Goal: Obtain resource: Download file/media

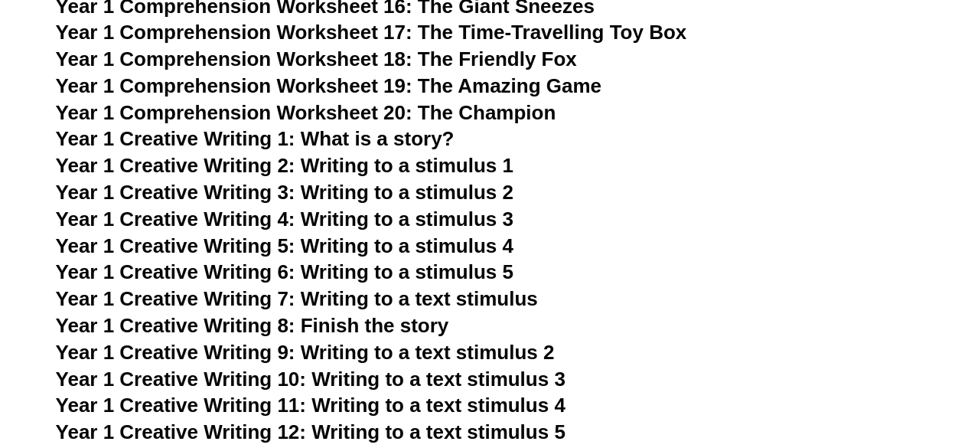
scroll to position [2138, 0]
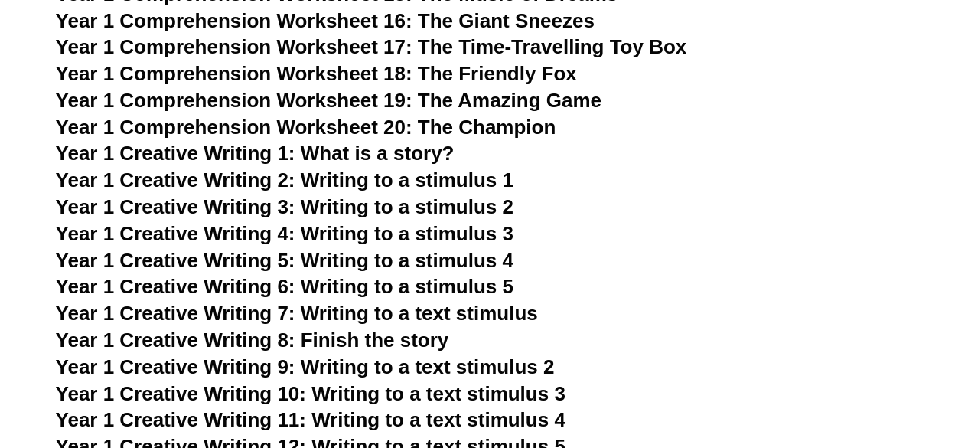
click at [388, 184] on span "Year 1 Creative Writing 2: Writing to a stimulus 1" at bounding box center [285, 179] width 458 height 23
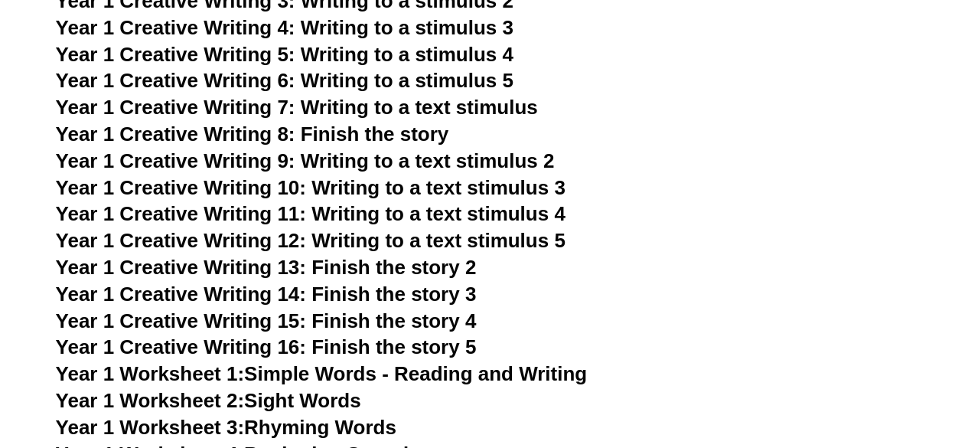
scroll to position [2368, 0]
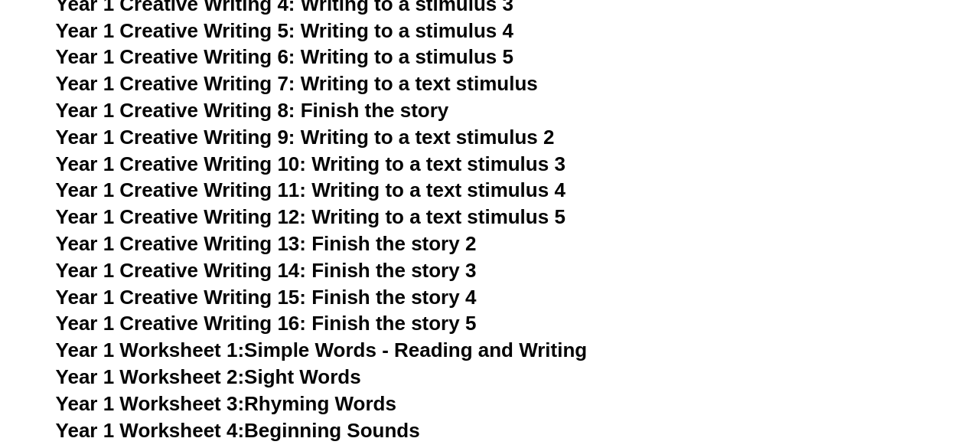
click at [380, 244] on span "Year 1 Creative Writing 13: Finish the story 2" at bounding box center [266, 243] width 421 height 23
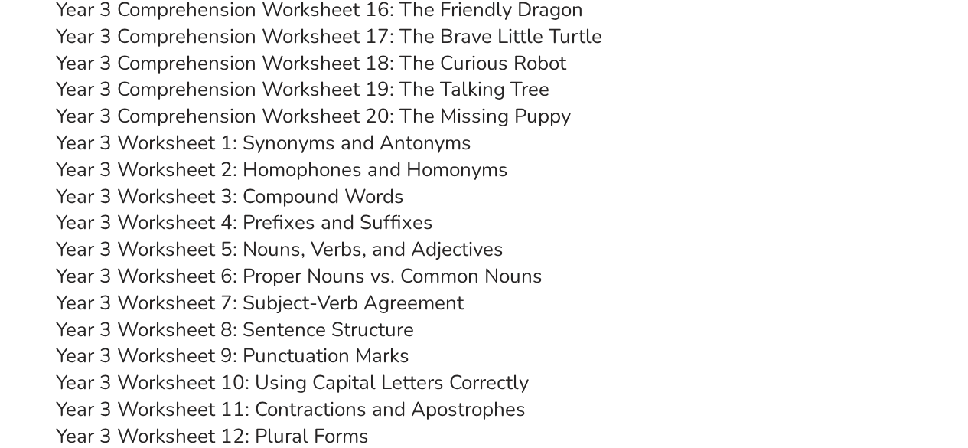
scroll to position [4817, 0]
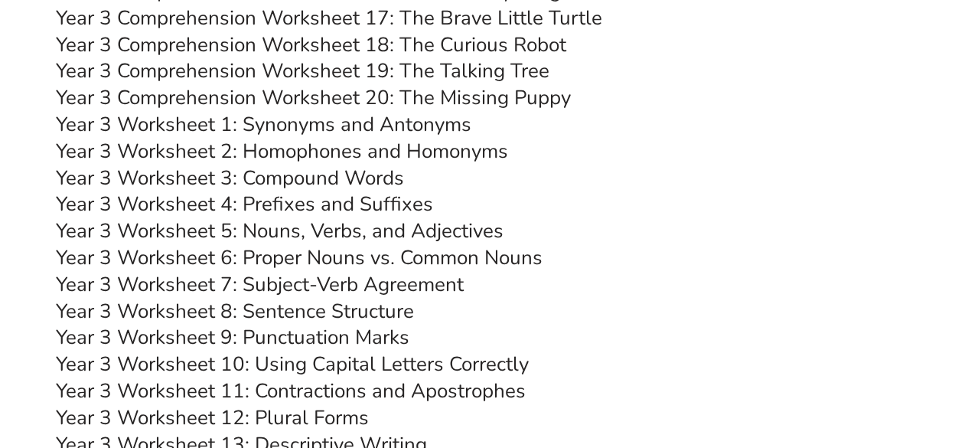
click at [340, 123] on link "Year 3 Worksheet 1: Synonyms and Antonyms" at bounding box center [264, 124] width 416 height 27
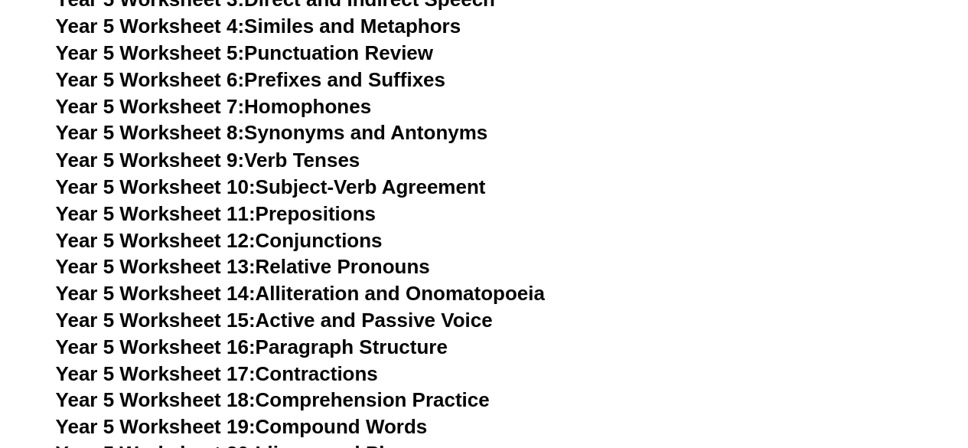
scroll to position [7037, 0]
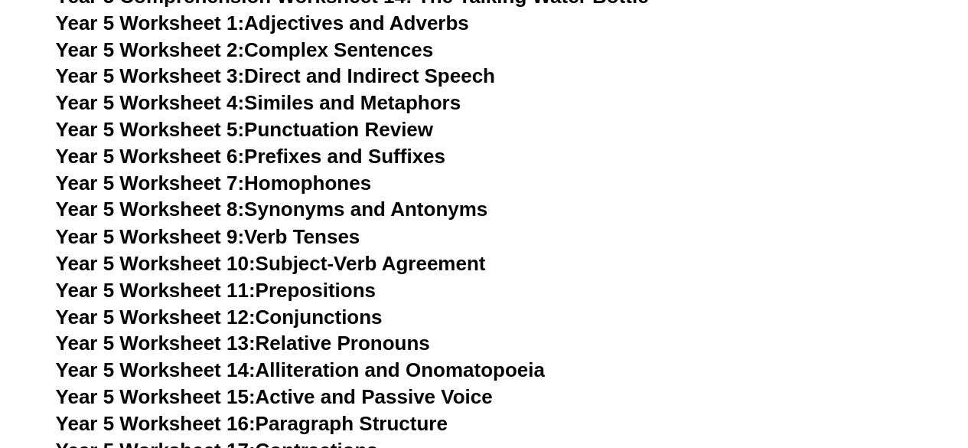
click at [317, 23] on link "Year 5 Worksheet 1: Adjectives and Adverbs" at bounding box center [262, 22] width 413 height 23
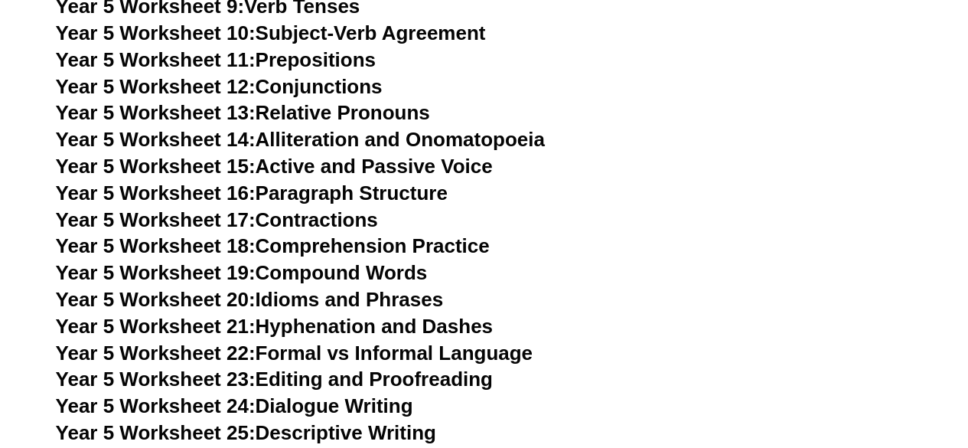
scroll to position [7343, 0]
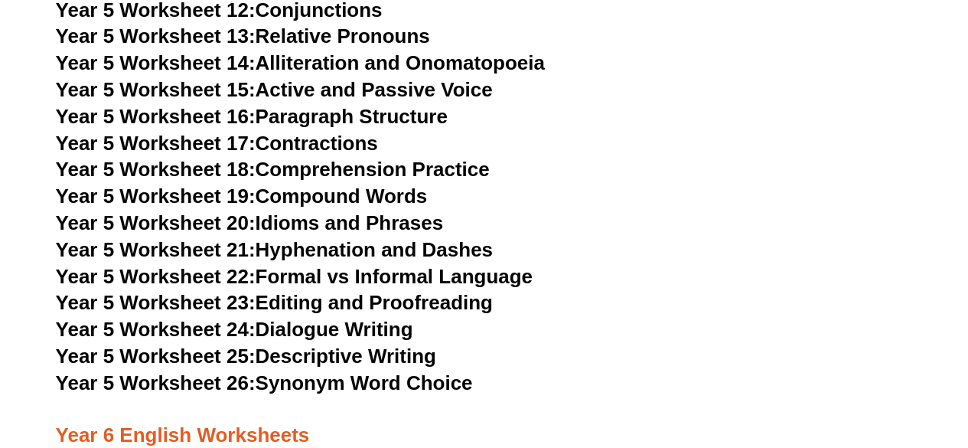
click at [370, 220] on link "Year 5 Worksheet 20: Idioms and Phrases" at bounding box center [249, 222] width 387 height 23
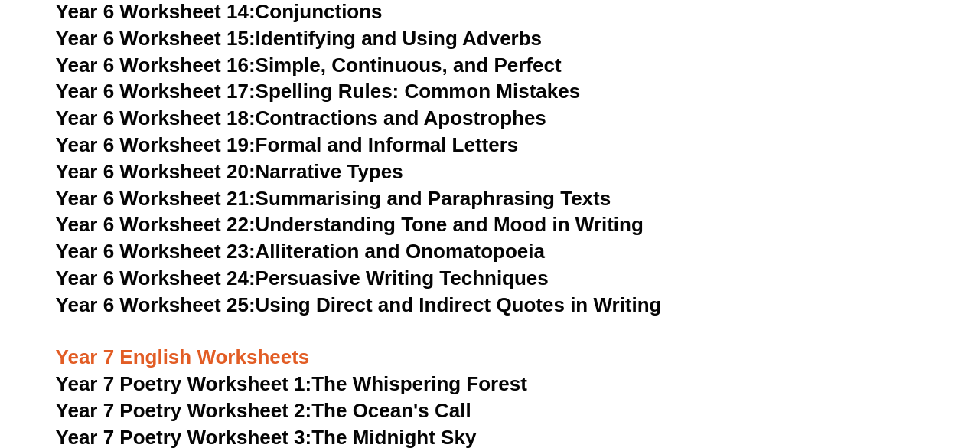
scroll to position [8568, 0]
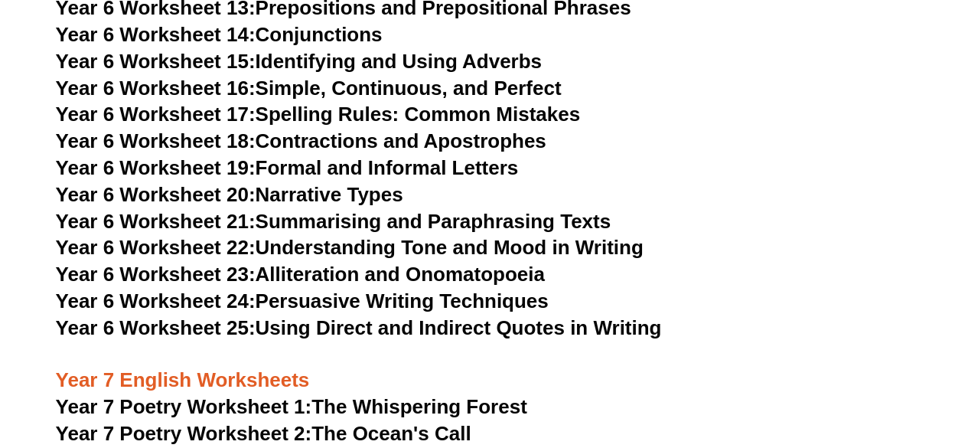
click at [319, 183] on link "Year 6 Worksheet 20: Narrative Types" at bounding box center [229, 194] width 347 height 23
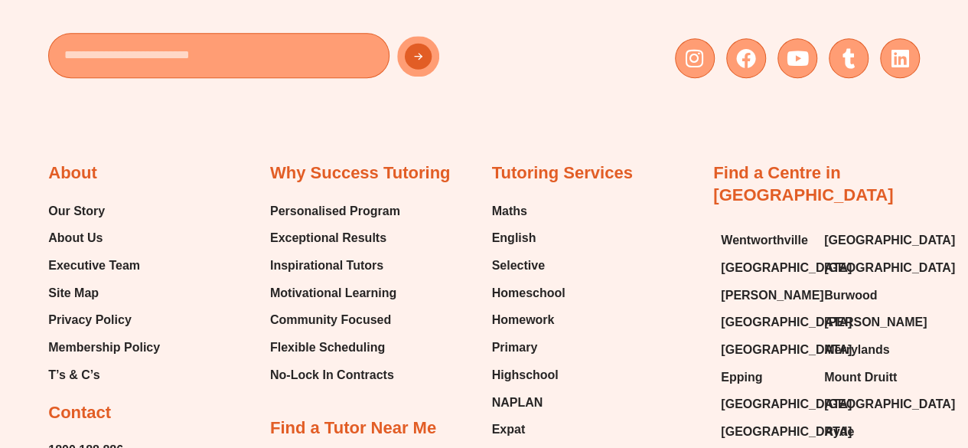
scroll to position [15073, 0]
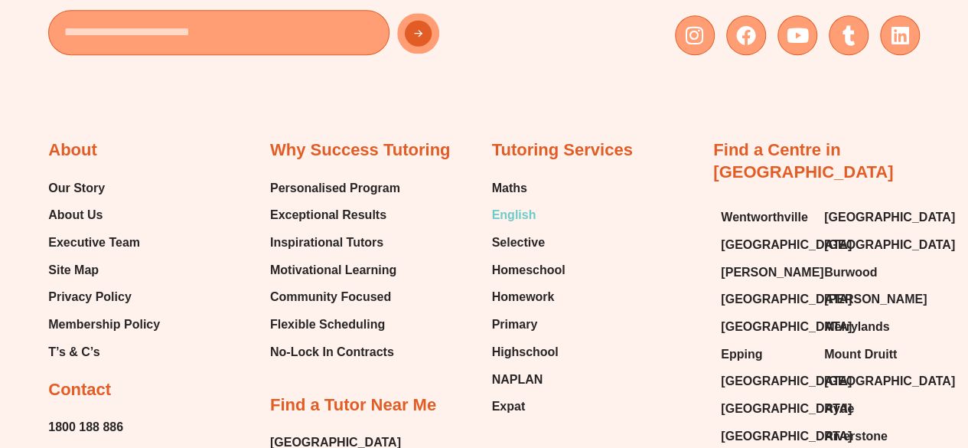
click at [516, 204] on span "English" at bounding box center [514, 215] width 44 height 23
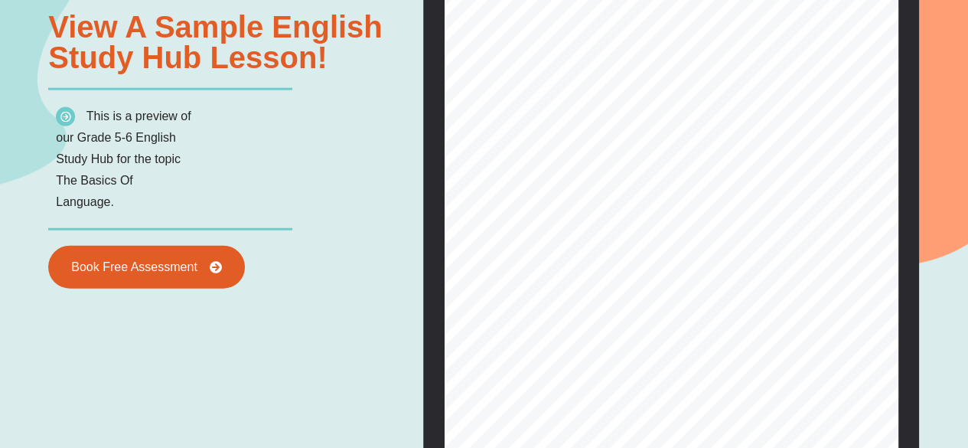
scroll to position [1765, 0]
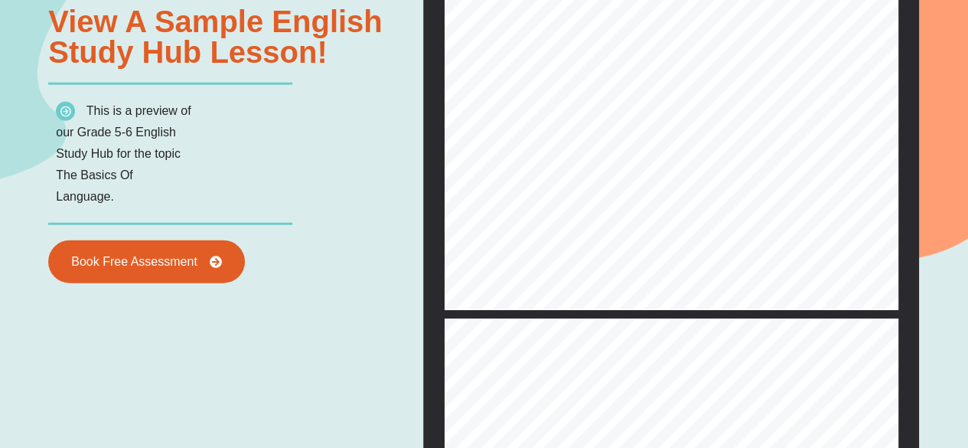
type input "*"
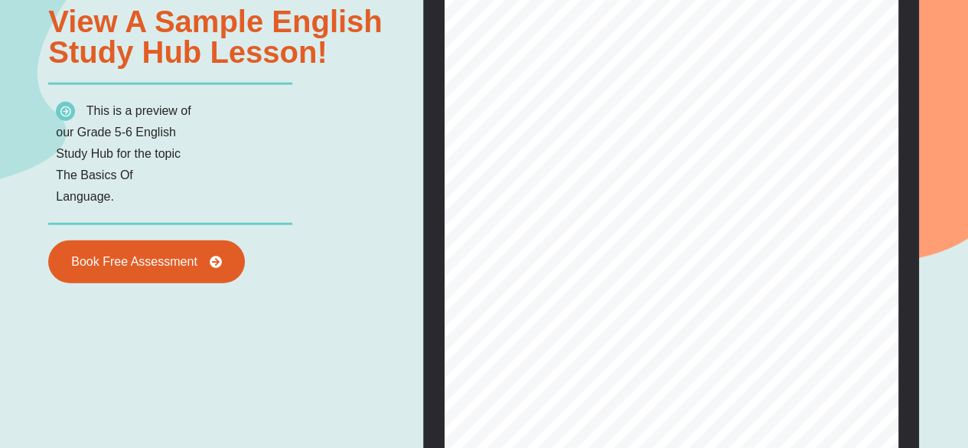
scroll to position [77, 0]
drag, startPoint x: 501, startPoint y: 191, endPoint x: 677, endPoint y: 344, distance: 233.3
click at [677, 344] on div "8 Q G H U V W D Q G L Q J  7 H [ W V    / H V V R Q   ( V V D \  Z U L W…" at bounding box center [672, 177] width 454 height 585
click at [618, 253] on div "8 Q G H U V W D Q G L Q J  7 H [ W V    / H V V R Q   ( V V D \  Z U L W…" at bounding box center [672, 177] width 454 height 585
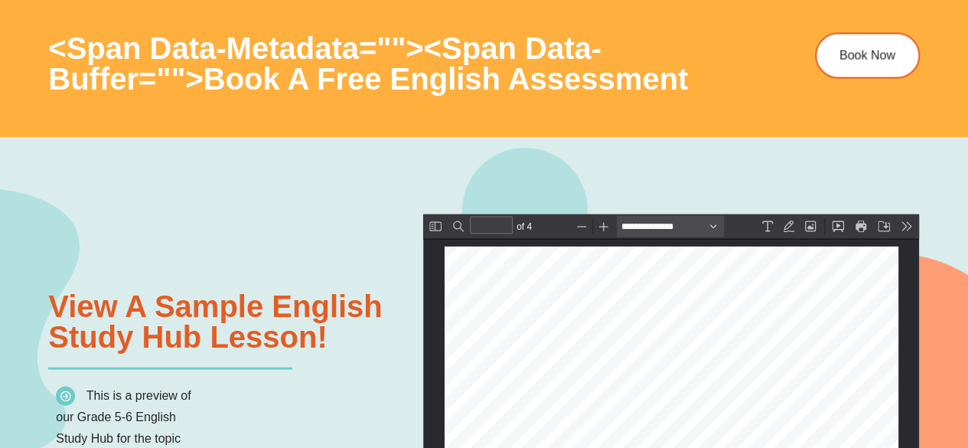
scroll to position [1612, 0]
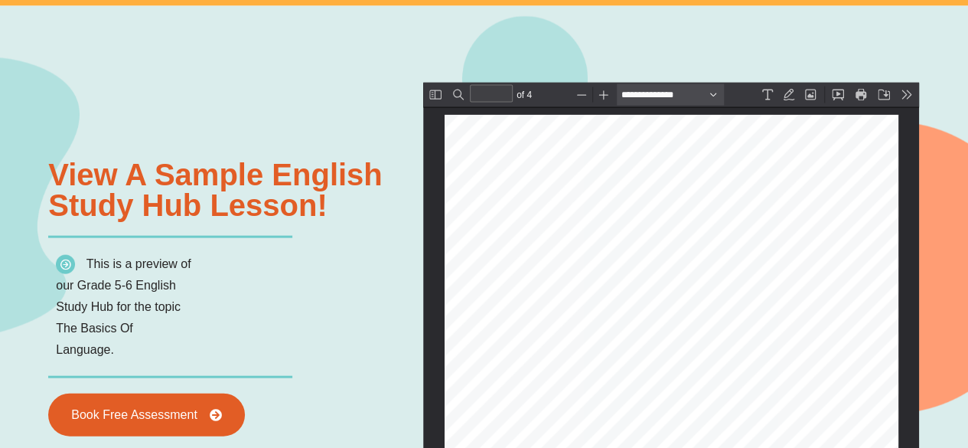
click at [884, 94] on button "Save" at bounding box center [883, 93] width 21 height 21
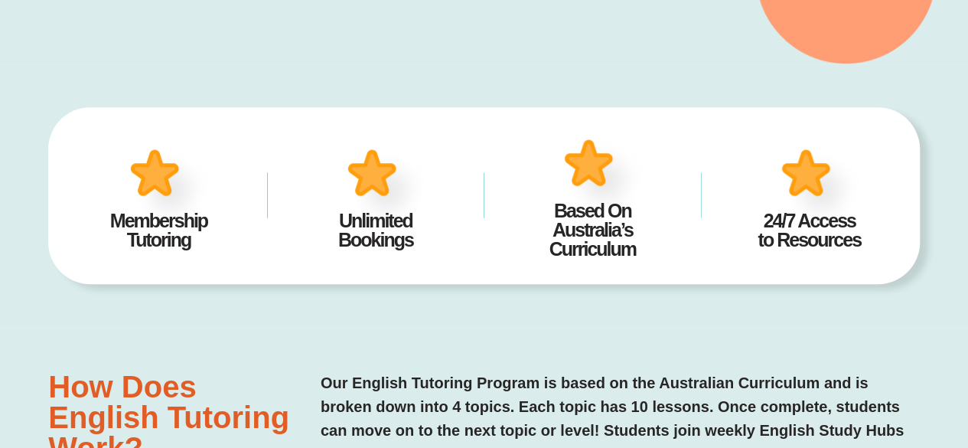
scroll to position [387, 0]
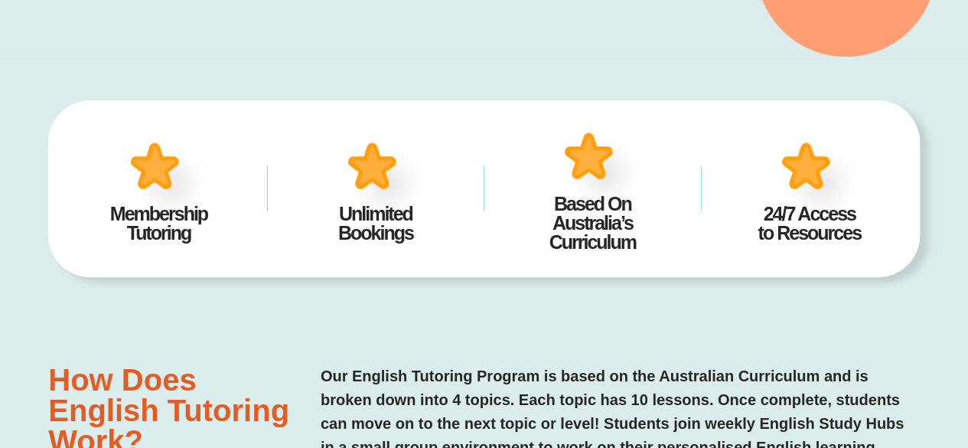
click at [376, 178] on img at bounding box center [387, 181] width 95 height 93
click at [589, 164] on img at bounding box center [603, 171] width 95 height 93
click at [822, 168] on img at bounding box center [821, 181] width 95 height 93
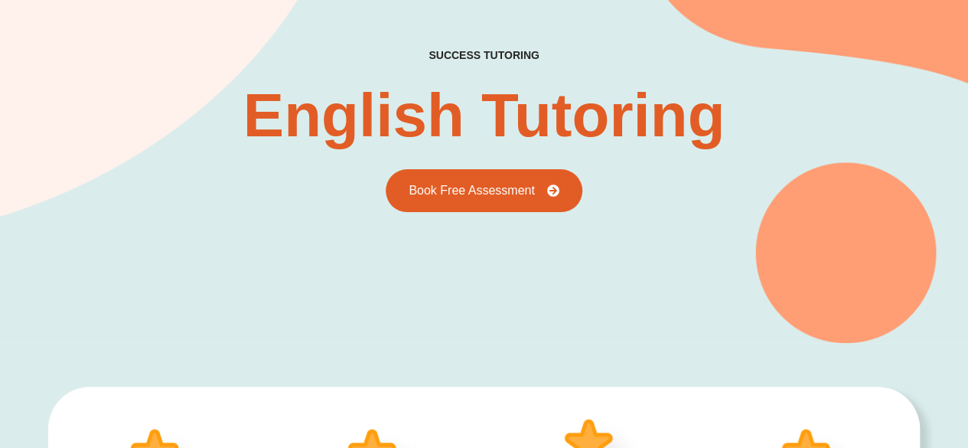
scroll to position [0, 0]
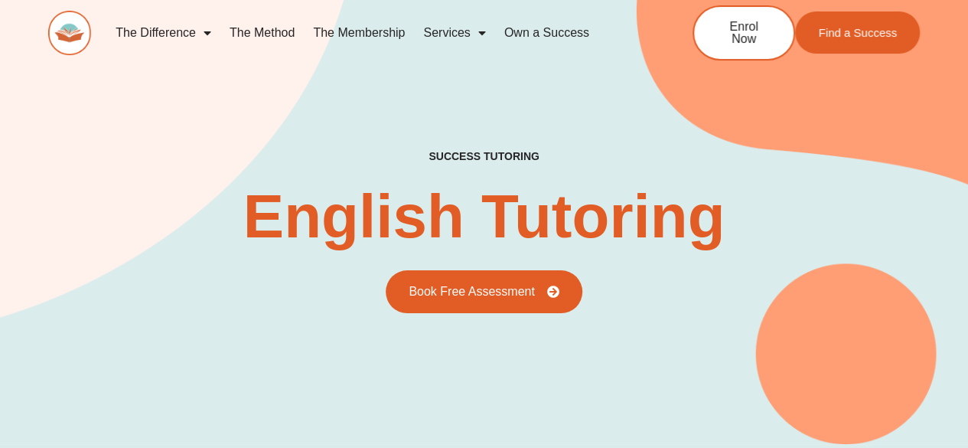
click at [396, 34] on link "The Membership" at bounding box center [359, 32] width 110 height 35
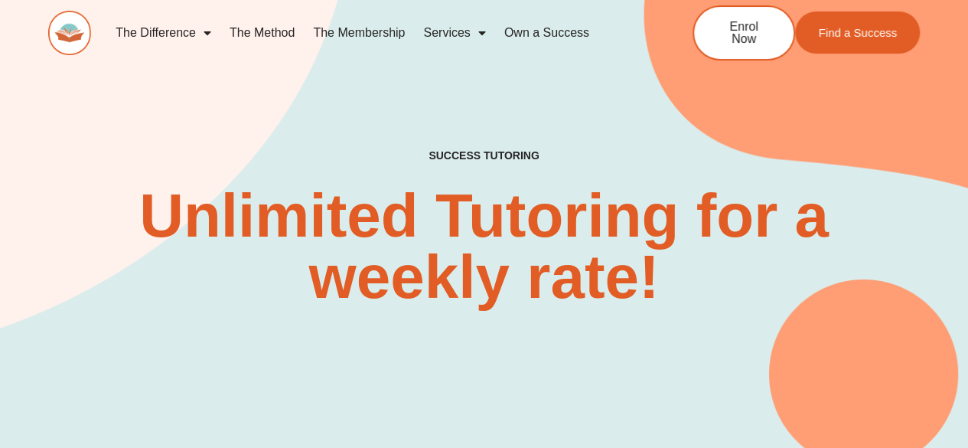
click at [270, 35] on link "The Method" at bounding box center [261, 32] width 83 height 35
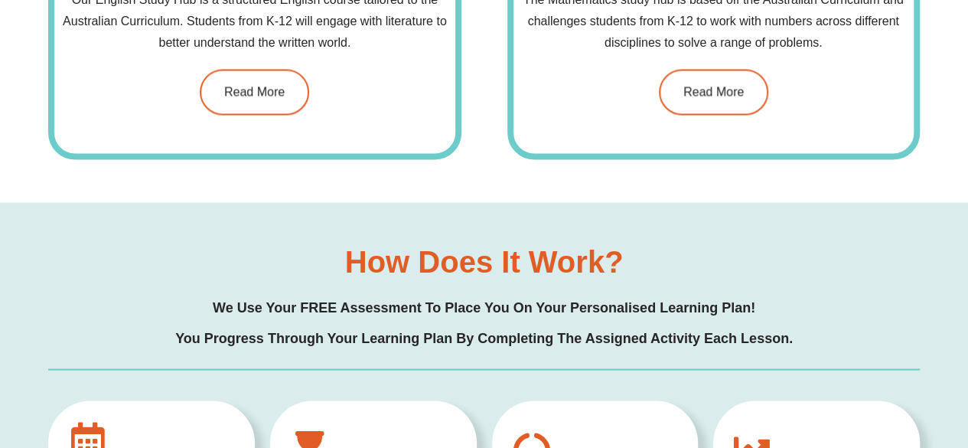
scroll to position [1295, 0]
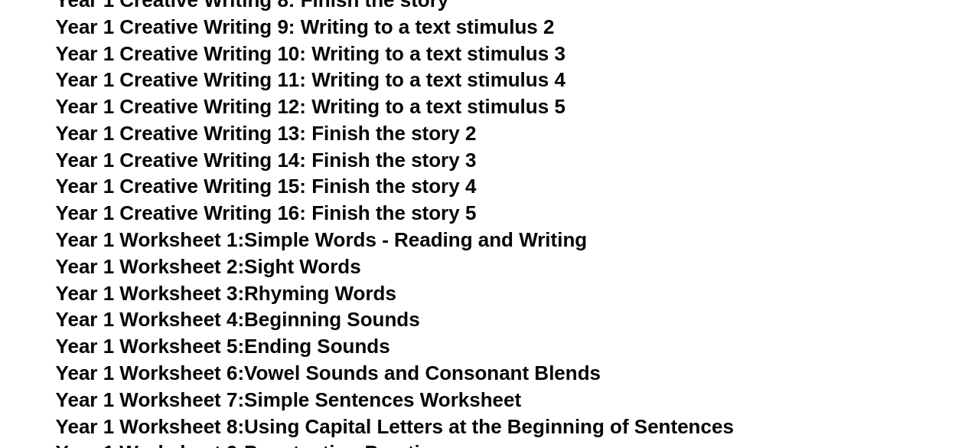
scroll to position [2751, 0]
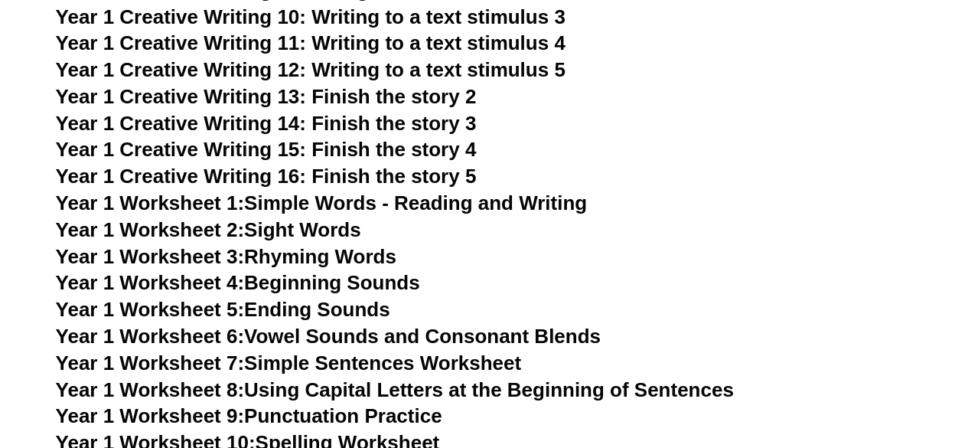
click at [340, 146] on span "Year 1 Creative Writing 15: Finish the story 4" at bounding box center [266, 149] width 421 height 23
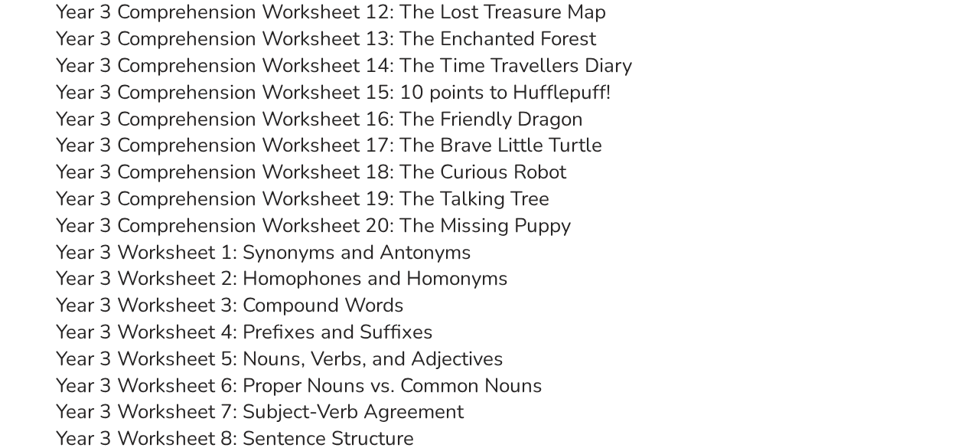
scroll to position [2167, 0]
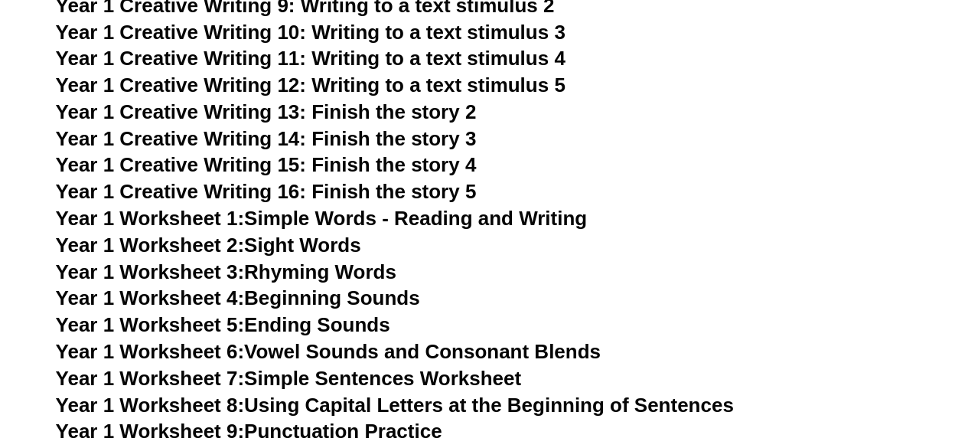
scroll to position [2751, 0]
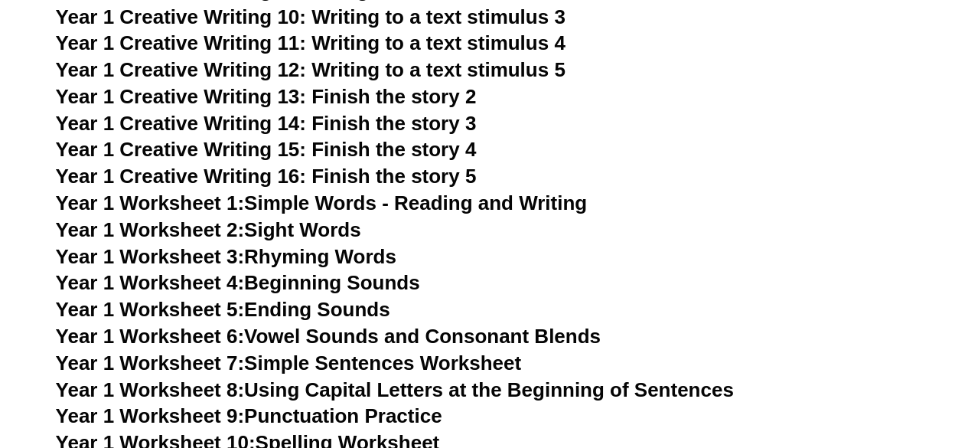
click at [358, 175] on span "Year 1 Creative Writing 16: Finish the story 5" at bounding box center [266, 176] width 421 height 23
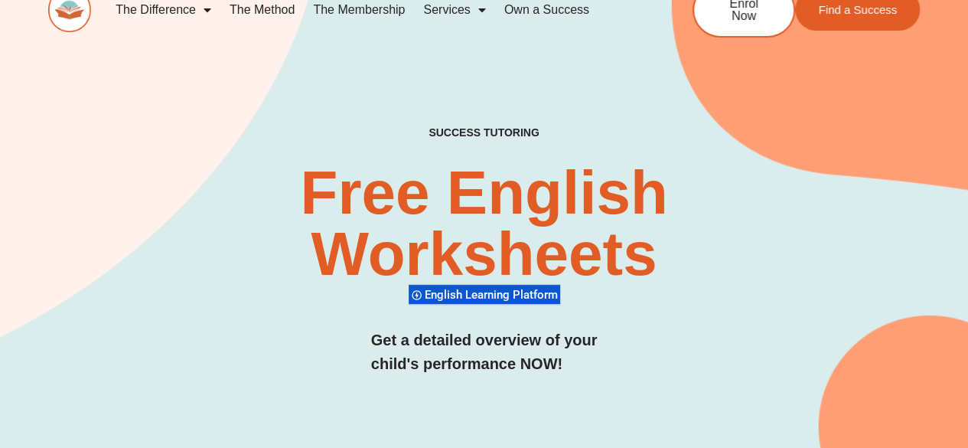
scroll to position [0, 0]
